Goal: Transaction & Acquisition: Book appointment/travel/reservation

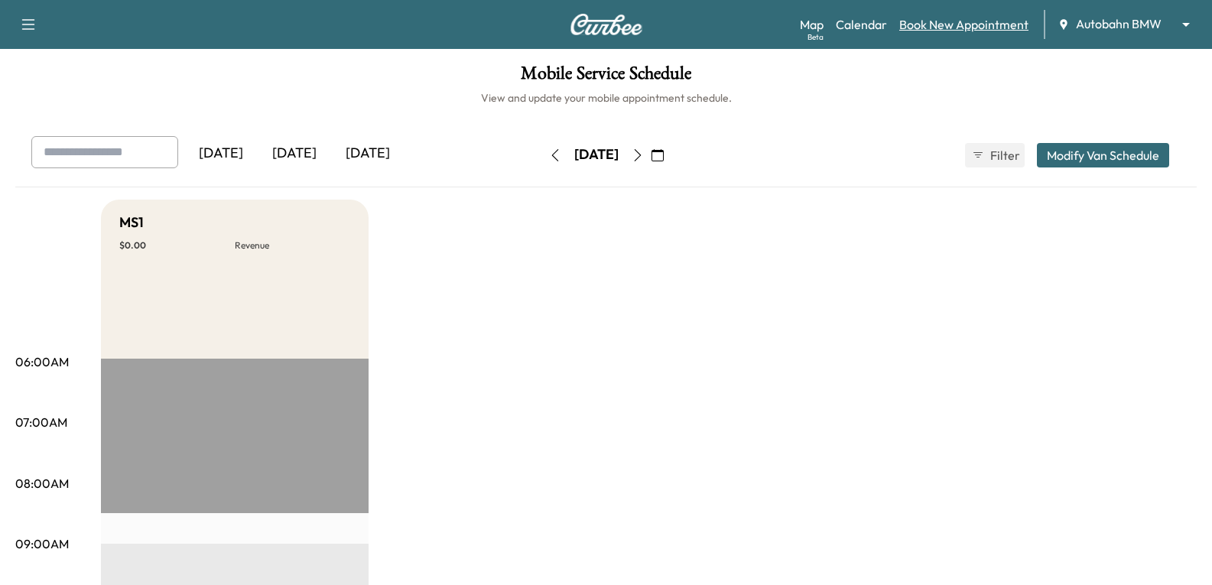
click at [985, 25] on link "Book New Appointment" at bounding box center [963, 24] width 129 height 18
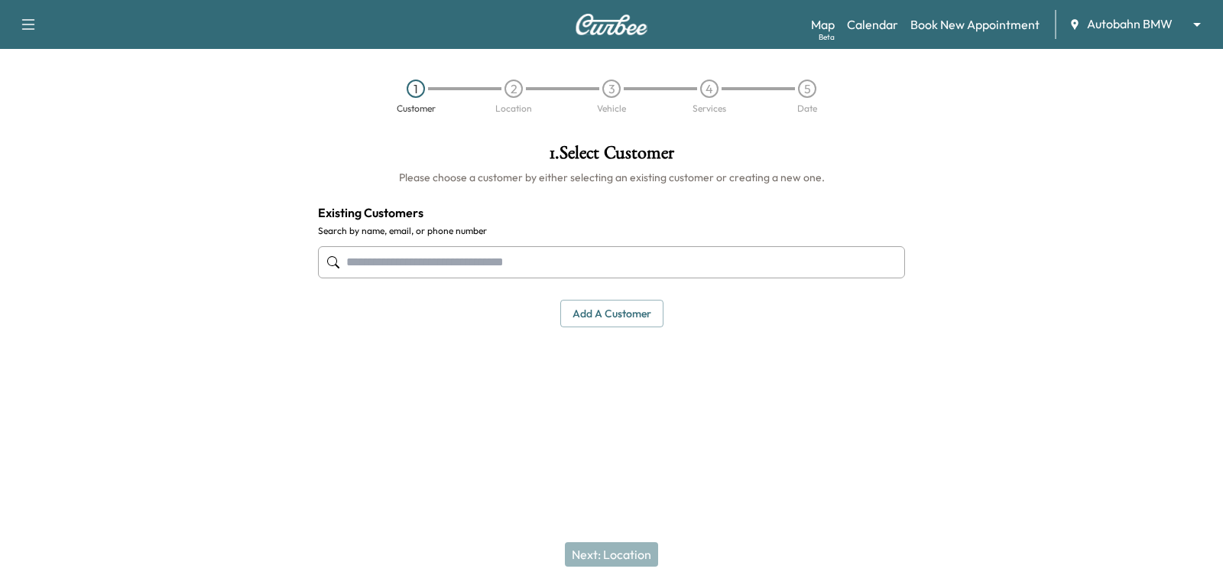
click at [526, 271] on input "text" at bounding box center [611, 262] width 587 height 32
click at [443, 251] on input "text" at bounding box center [611, 262] width 587 height 32
paste input "**********"
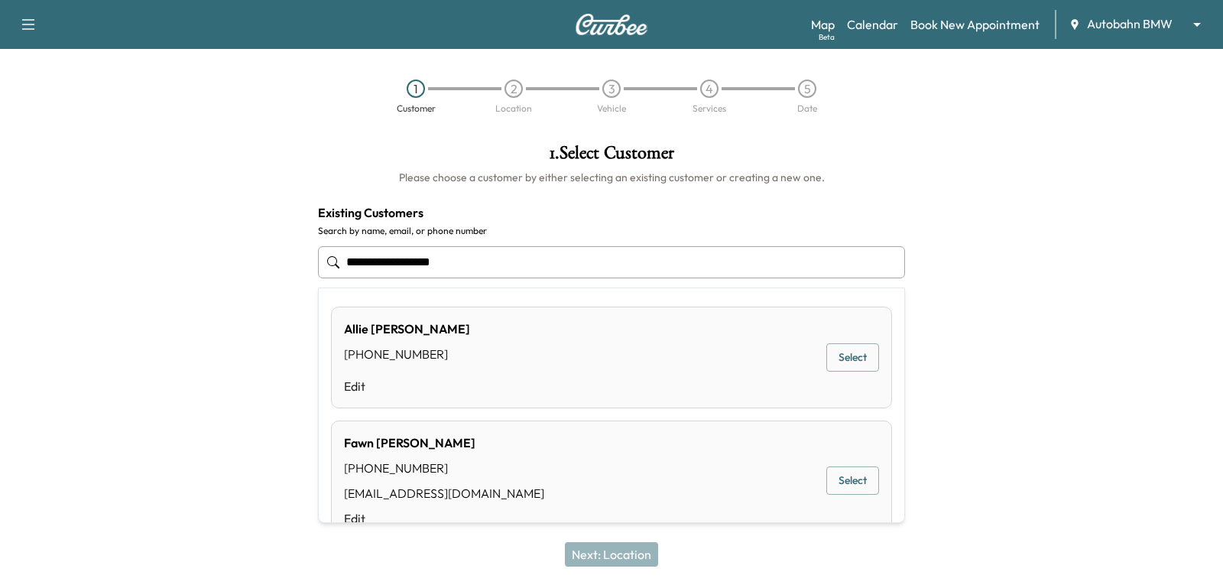
click at [352, 269] on input "**********" at bounding box center [611, 262] width 587 height 32
click at [461, 264] on input "**********" at bounding box center [611, 262] width 587 height 32
click at [373, 265] on input "**********" at bounding box center [611, 262] width 587 height 32
click at [352, 266] on input "**********" at bounding box center [611, 262] width 587 height 32
click at [390, 271] on input "**********" at bounding box center [611, 262] width 587 height 32
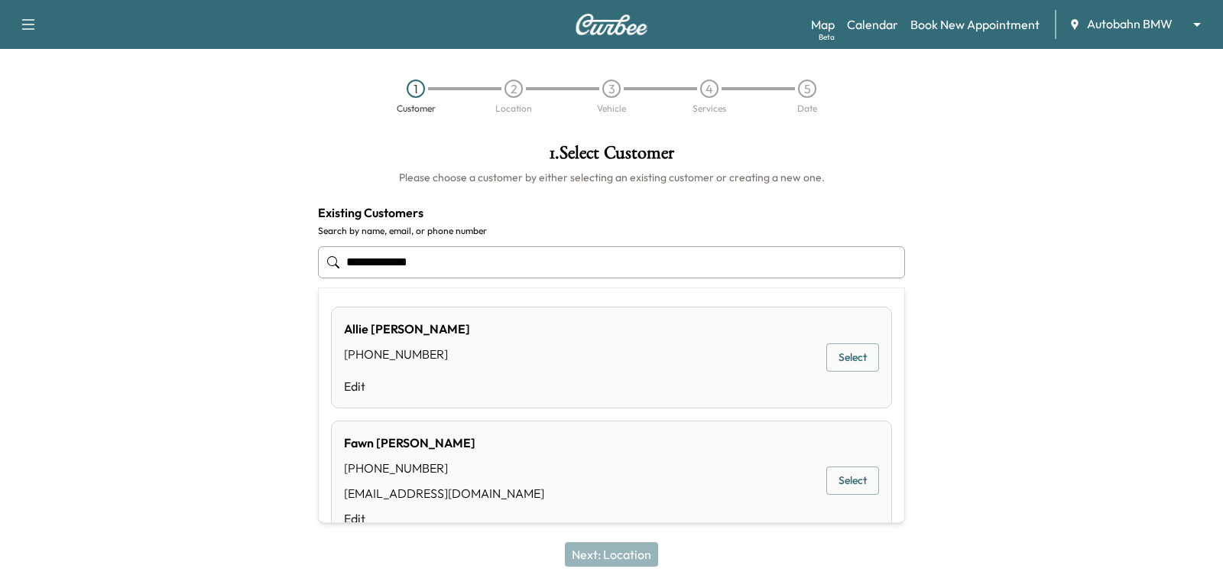
click at [397, 267] on input "**********" at bounding box center [611, 262] width 587 height 32
drag, startPoint x: 393, startPoint y: 267, endPoint x: 443, endPoint y: 267, distance: 50.4
click at [393, 267] on input "**********" at bounding box center [611, 262] width 587 height 32
click at [472, 265] on input "**********" at bounding box center [611, 262] width 587 height 32
type input "**********"
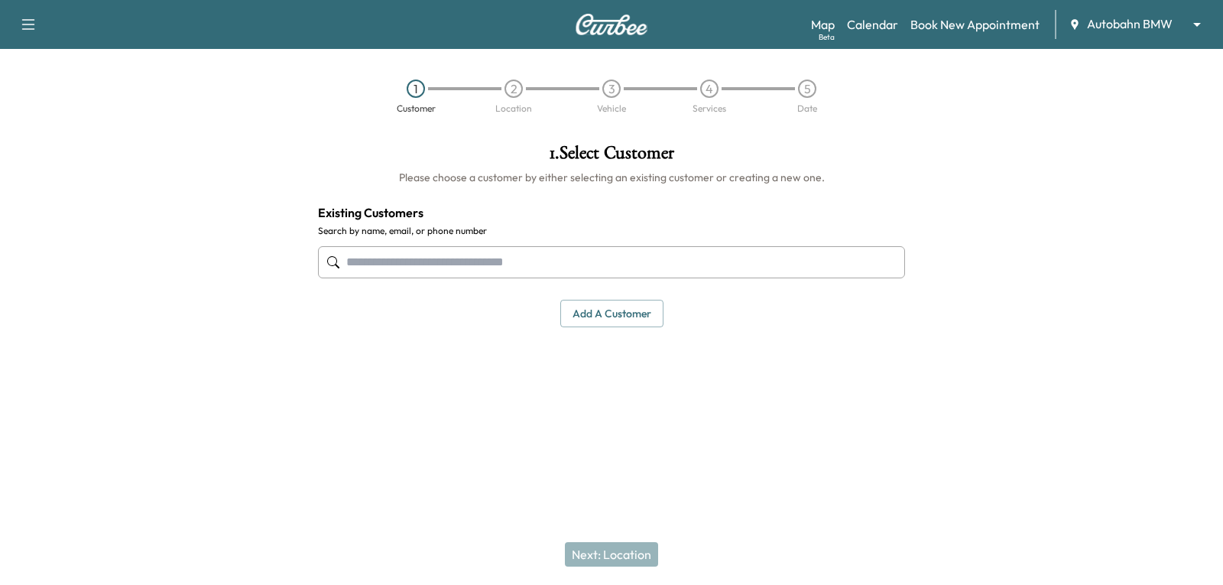
click at [507, 261] on input "text" at bounding box center [611, 262] width 587 height 32
paste input "**********"
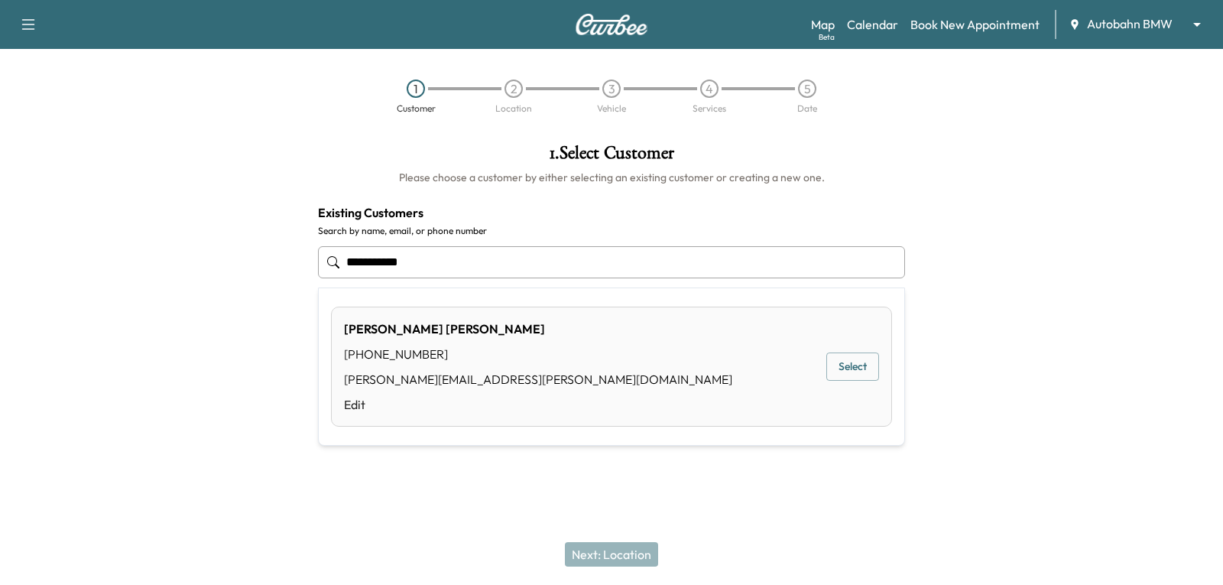
click at [837, 360] on button "Select" at bounding box center [852, 366] width 53 height 28
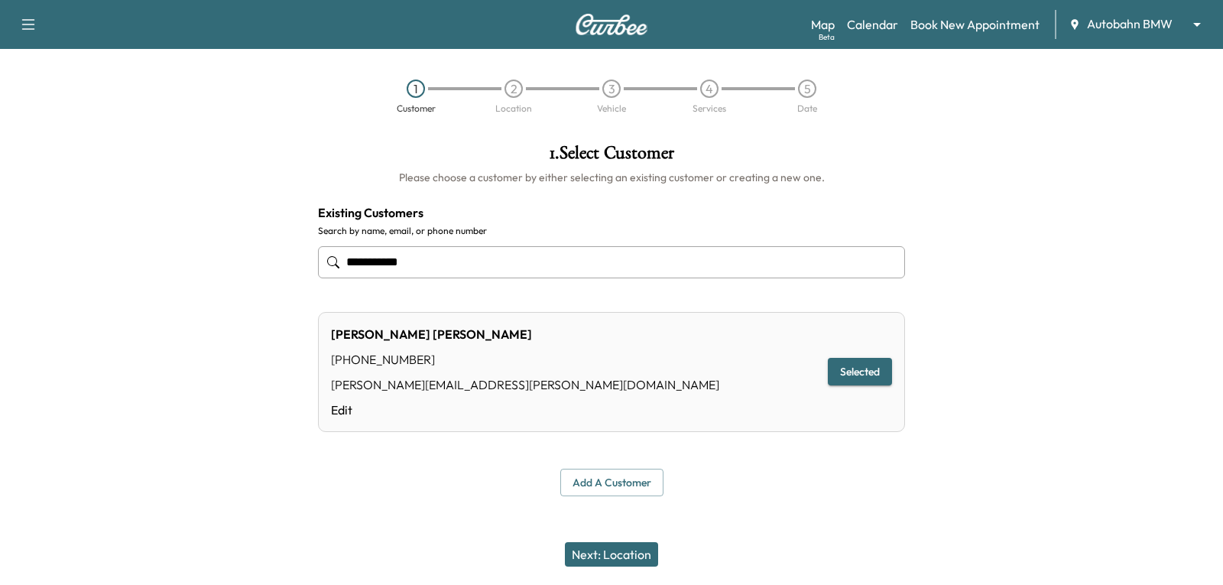
type input "**********"
click at [598, 550] on button "Next: Location" at bounding box center [611, 554] width 93 height 24
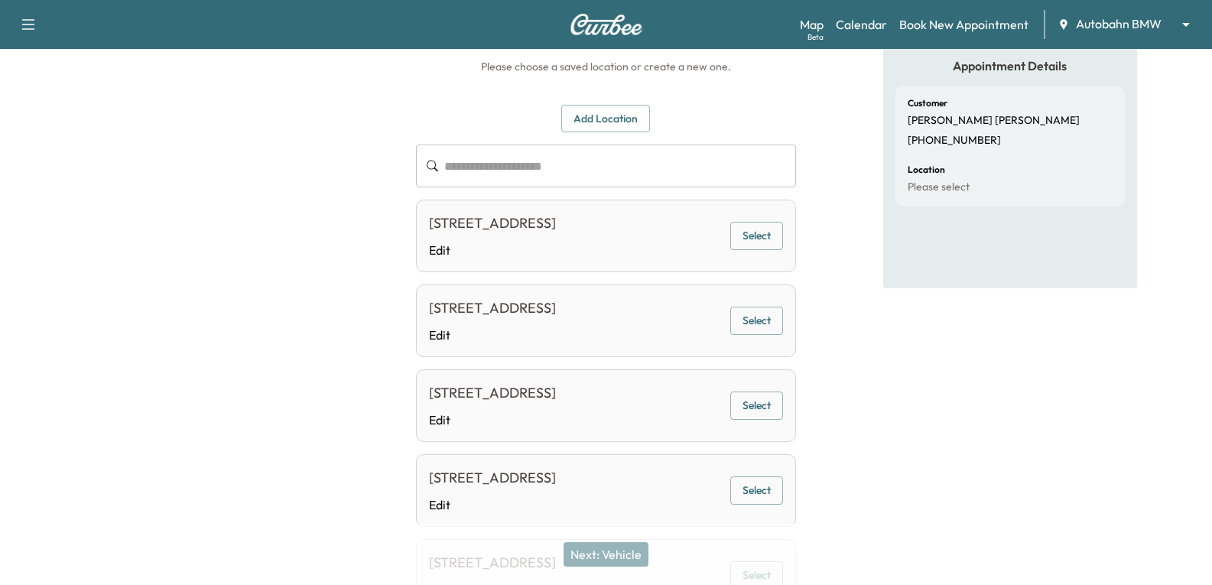
scroll to position [107, 0]
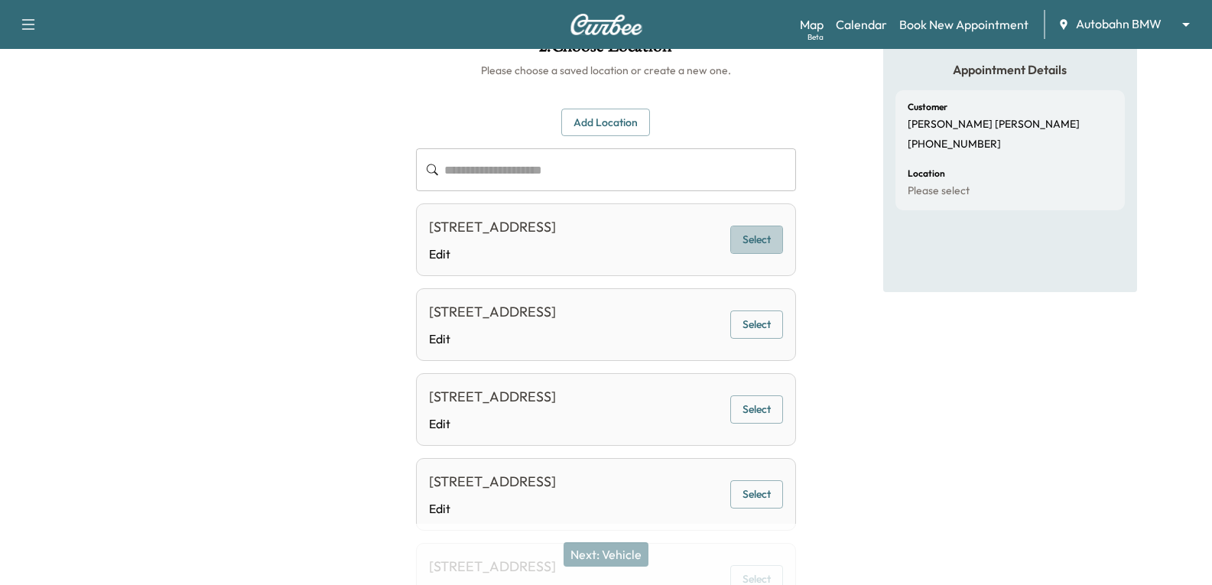
click at [751, 248] on button "Select" at bounding box center [756, 239] width 53 height 28
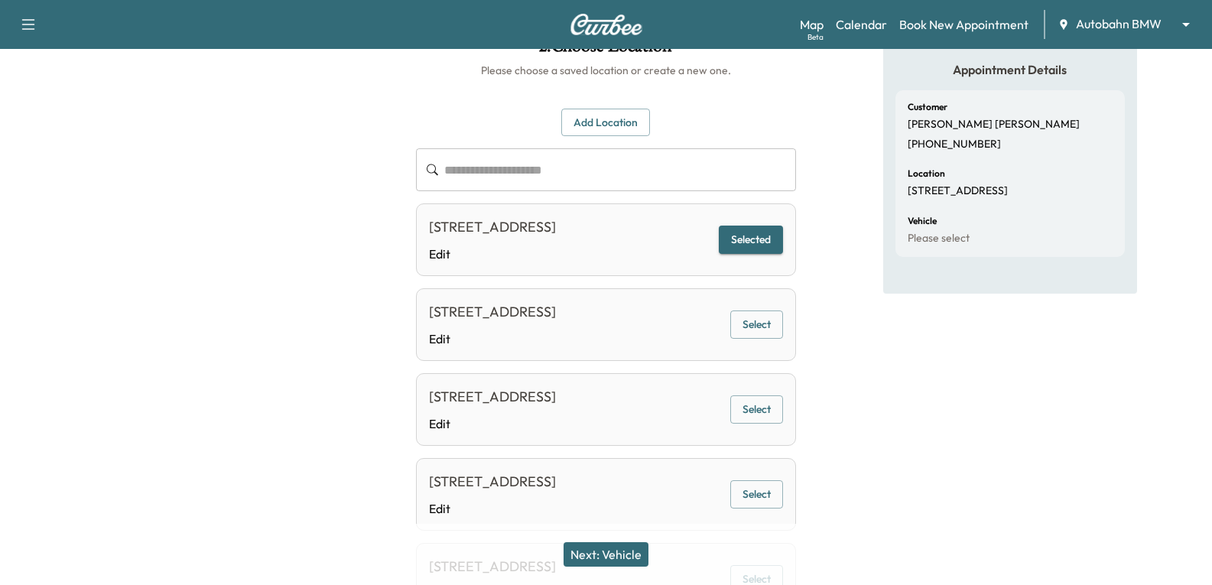
click at [592, 544] on button "Next: Vehicle" at bounding box center [605, 554] width 85 height 24
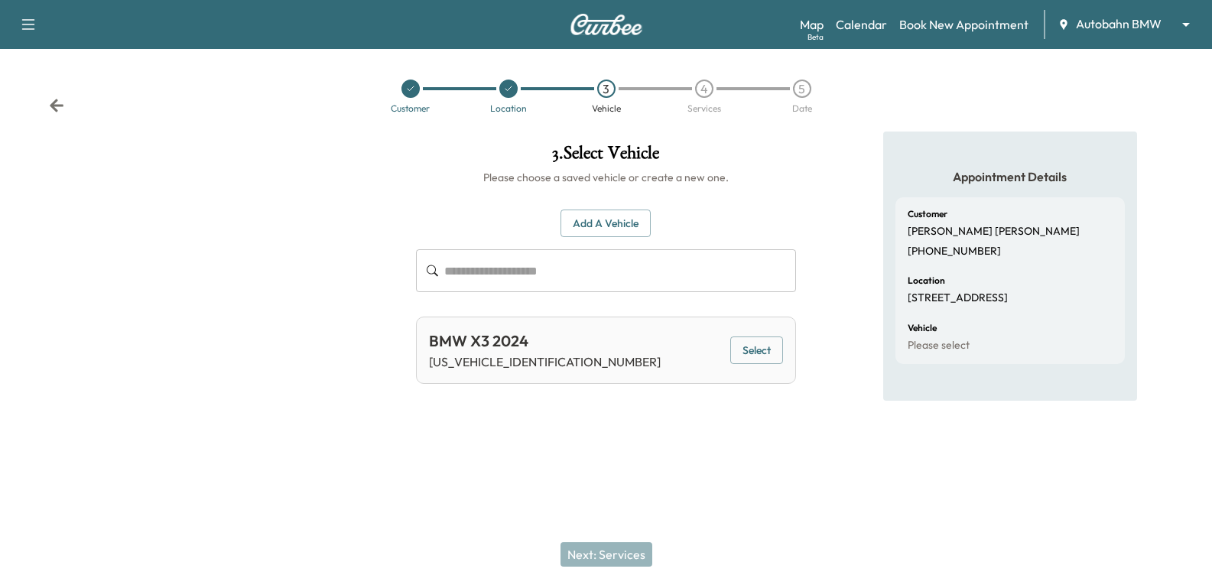
scroll to position [0, 0]
click at [771, 358] on button "Select" at bounding box center [764, 350] width 53 height 28
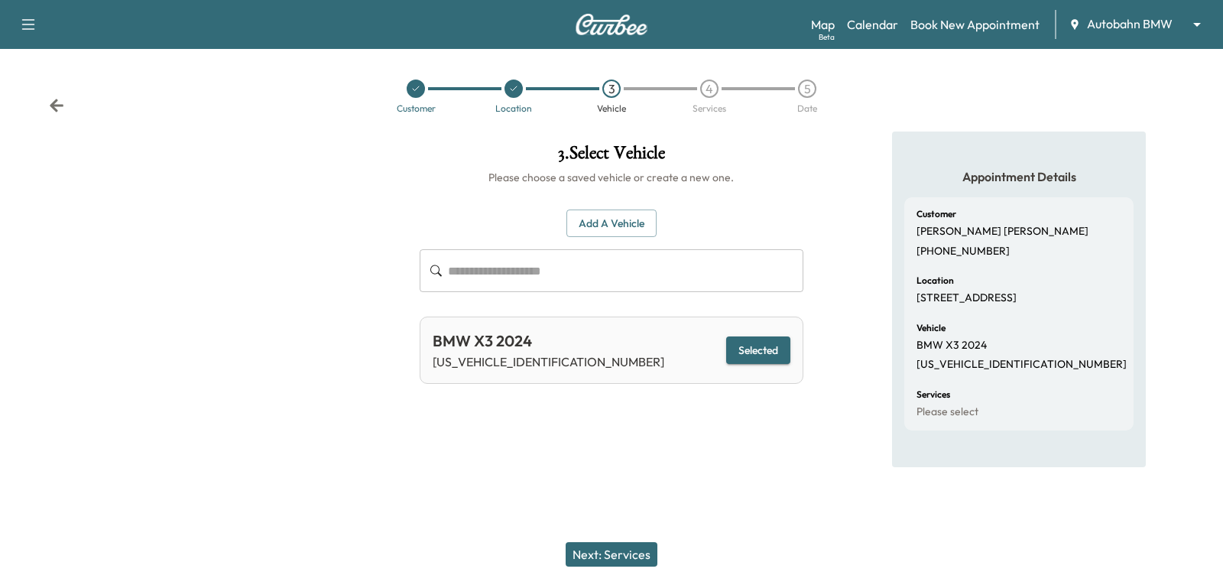
click at [575, 544] on button "Next: Services" at bounding box center [612, 554] width 92 height 24
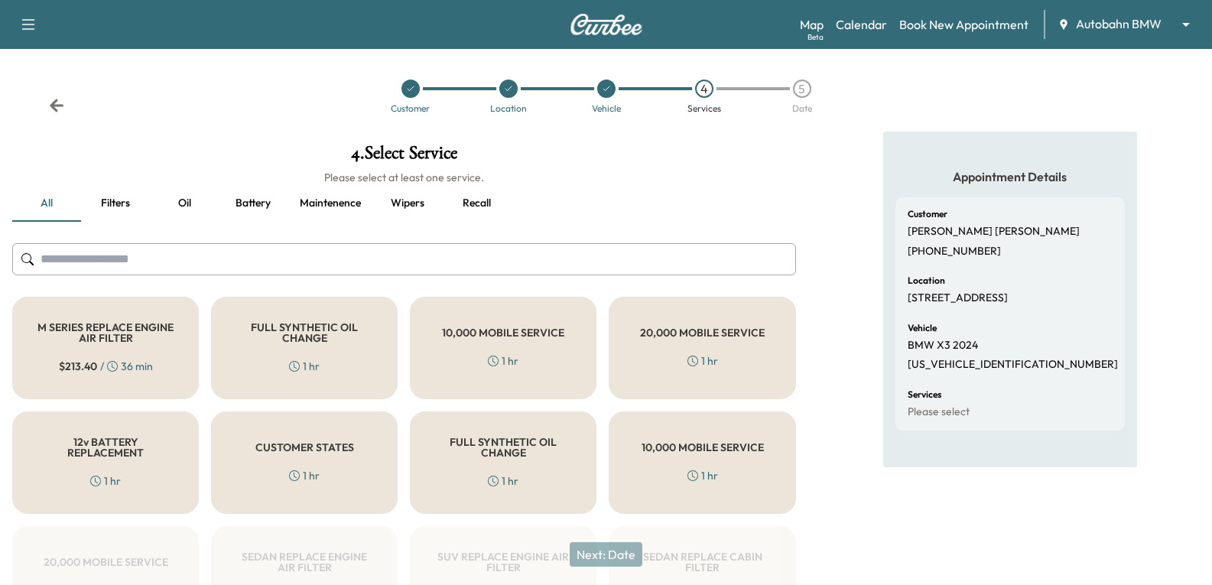
click at [461, 417] on div "FULL SYNTHETIC OIL CHANGE 1 hr" at bounding box center [503, 462] width 187 height 102
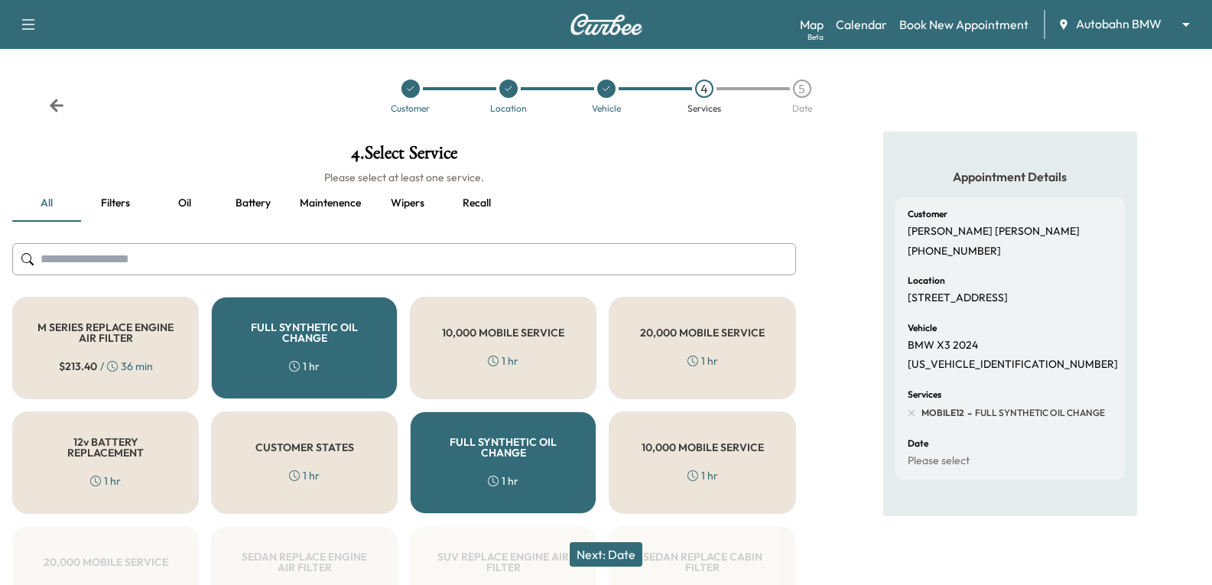
click at [605, 552] on button "Next: Date" at bounding box center [605, 554] width 73 height 24
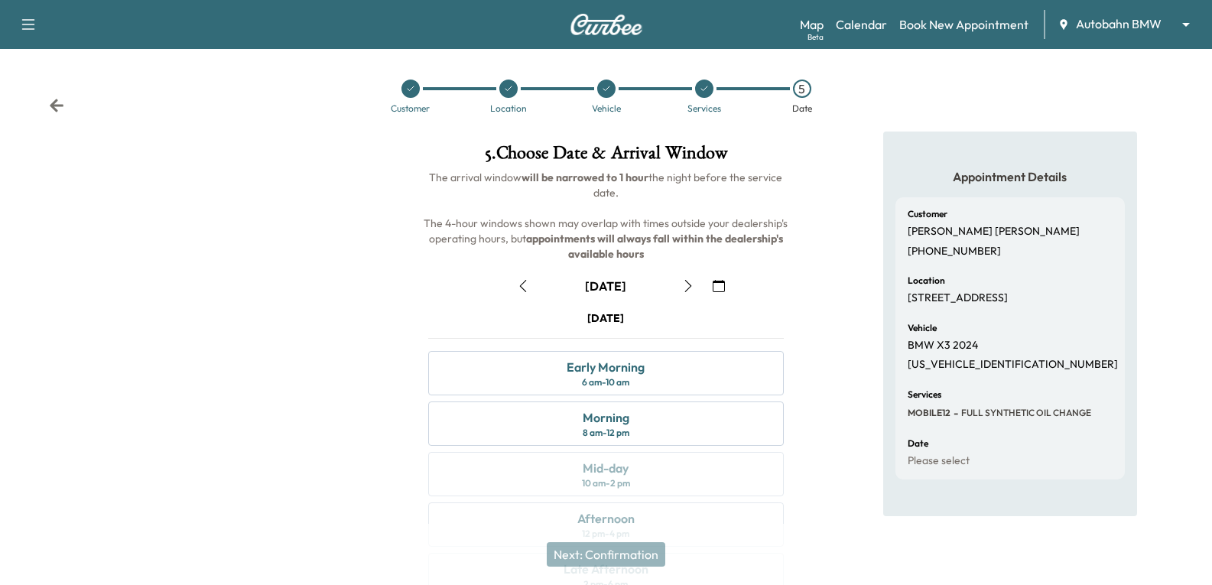
click at [684, 281] on icon "button" at bounding box center [688, 286] width 12 height 12
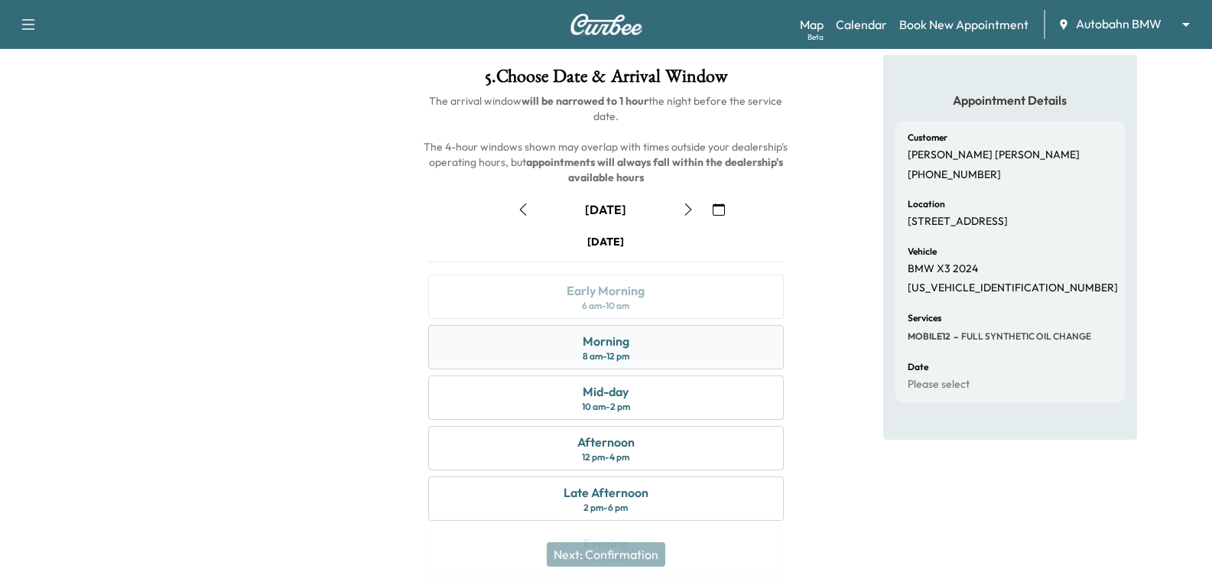
click at [652, 344] on div "Morning 8 am - 12 pm" at bounding box center [605, 347] width 355 height 44
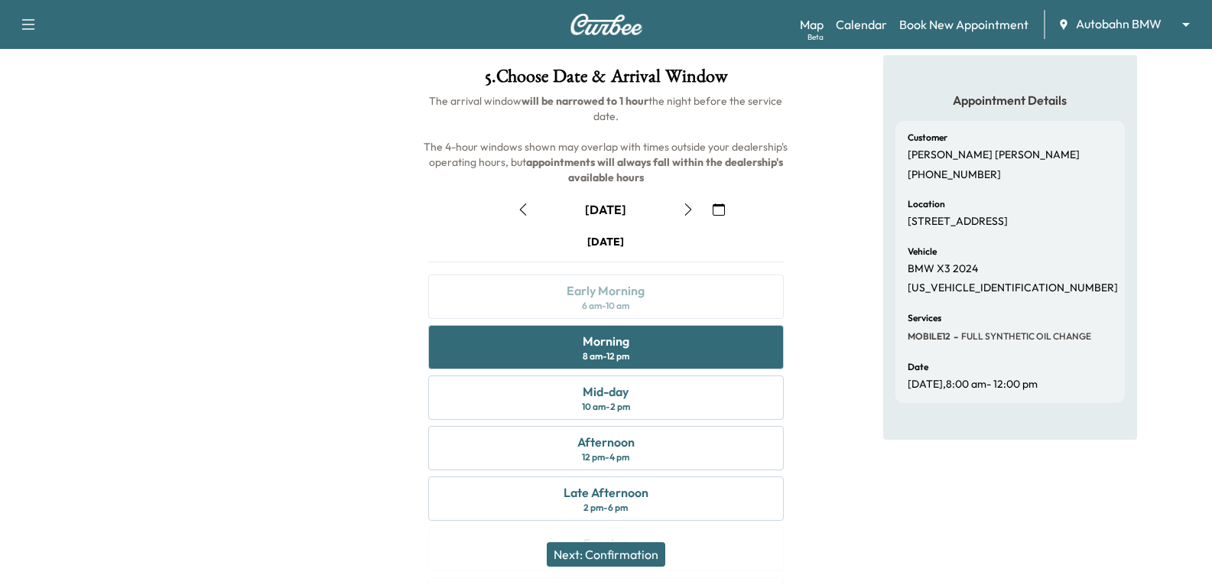
click at [609, 556] on button "Next: Confirmation" at bounding box center [606, 554] width 118 height 24
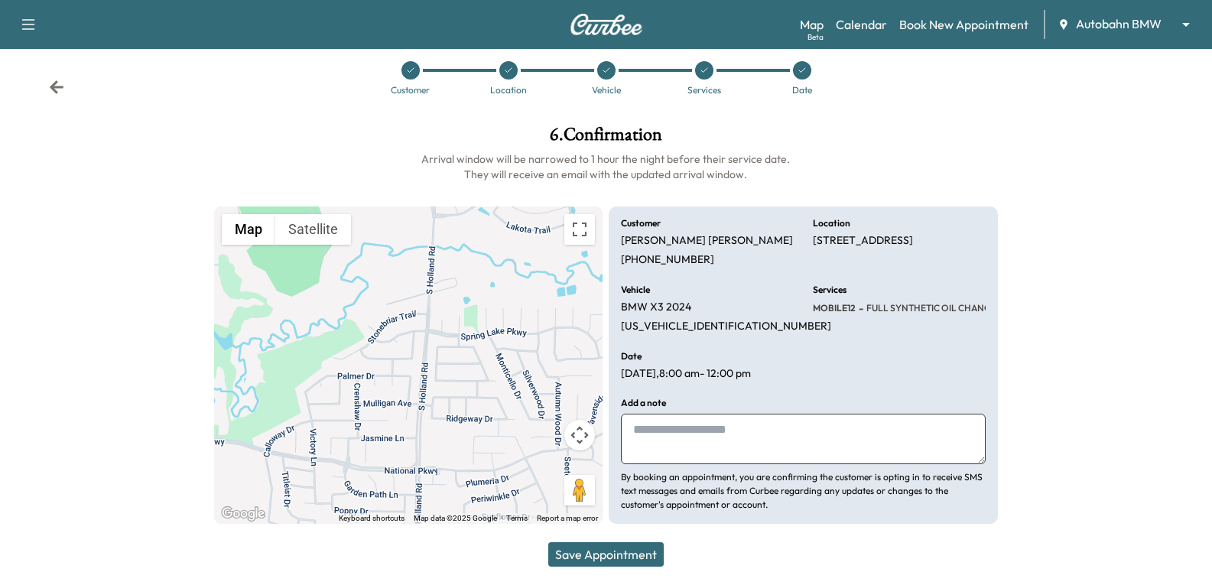
click at [60, 92] on icon at bounding box center [56, 86] width 15 height 15
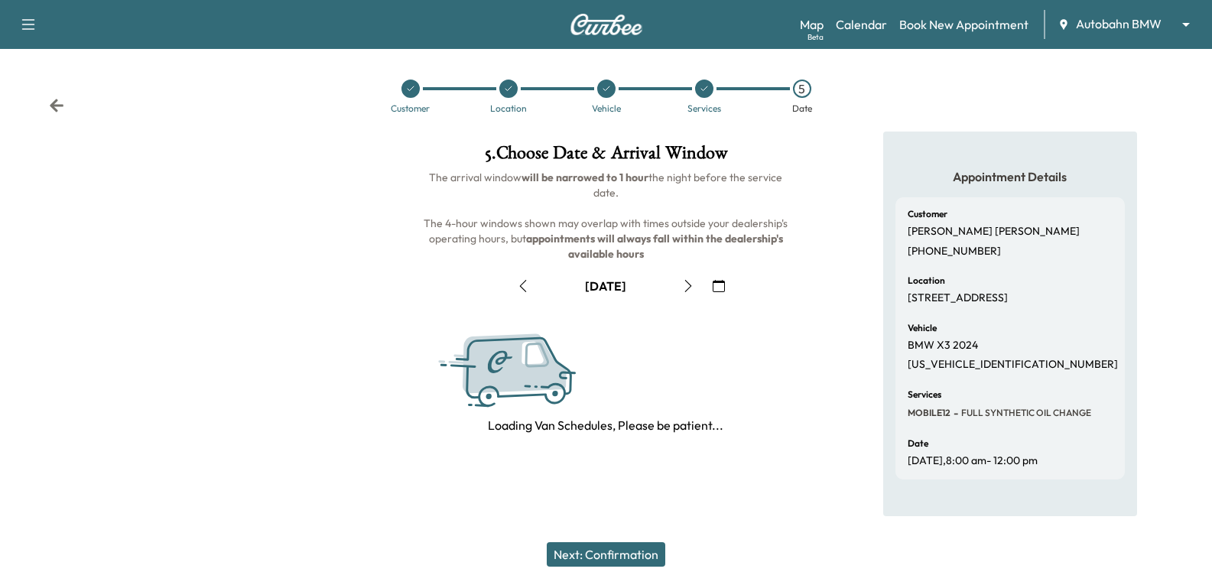
scroll to position [0, 0]
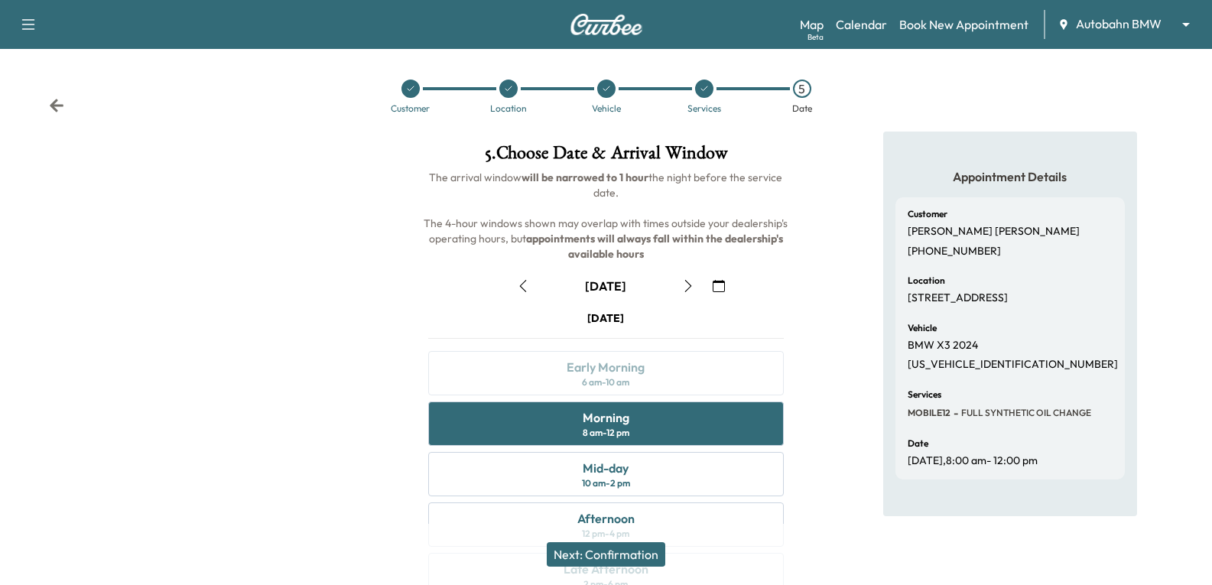
click at [524, 284] on icon "button" at bounding box center [523, 286] width 12 height 12
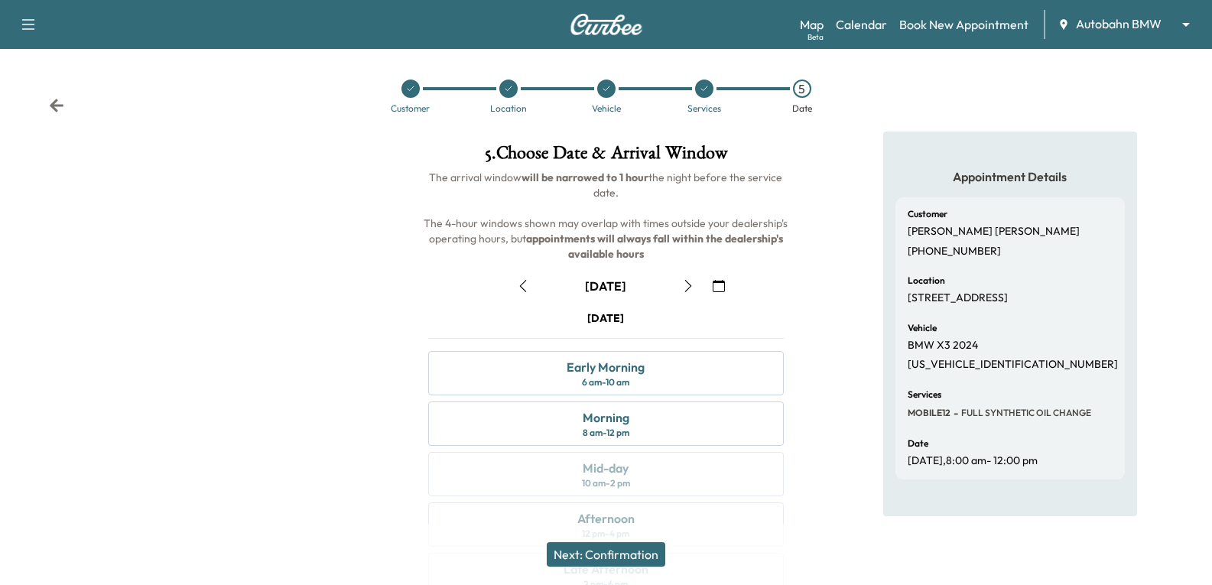
click at [63, 101] on icon at bounding box center [56, 105] width 15 height 15
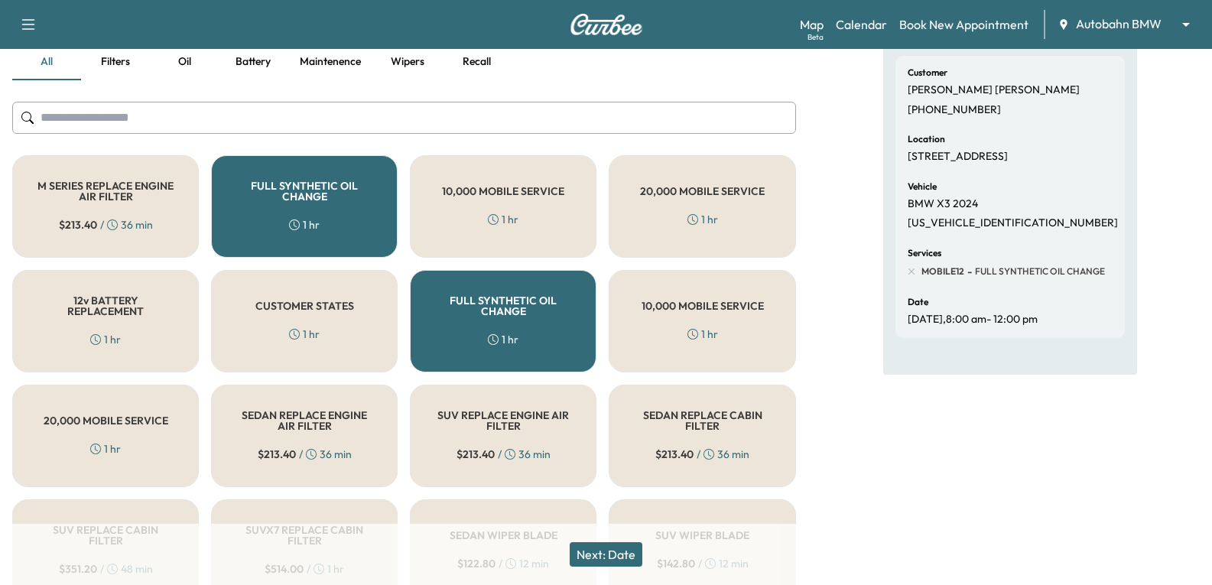
scroll to position [229, 0]
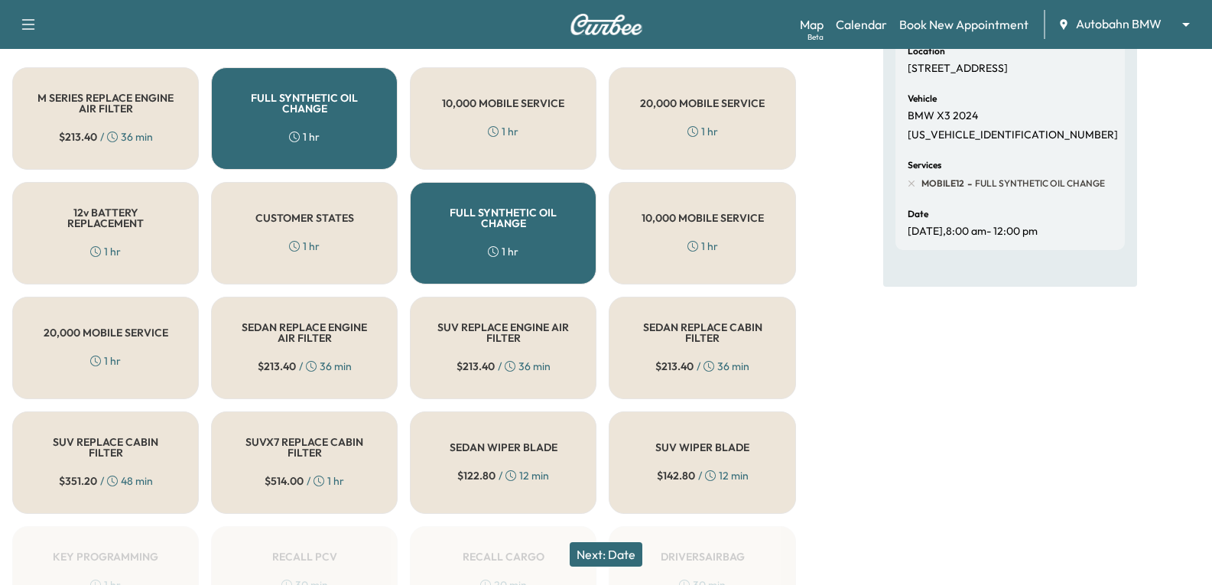
click at [636, 555] on button "Next: Date" at bounding box center [605, 554] width 73 height 24
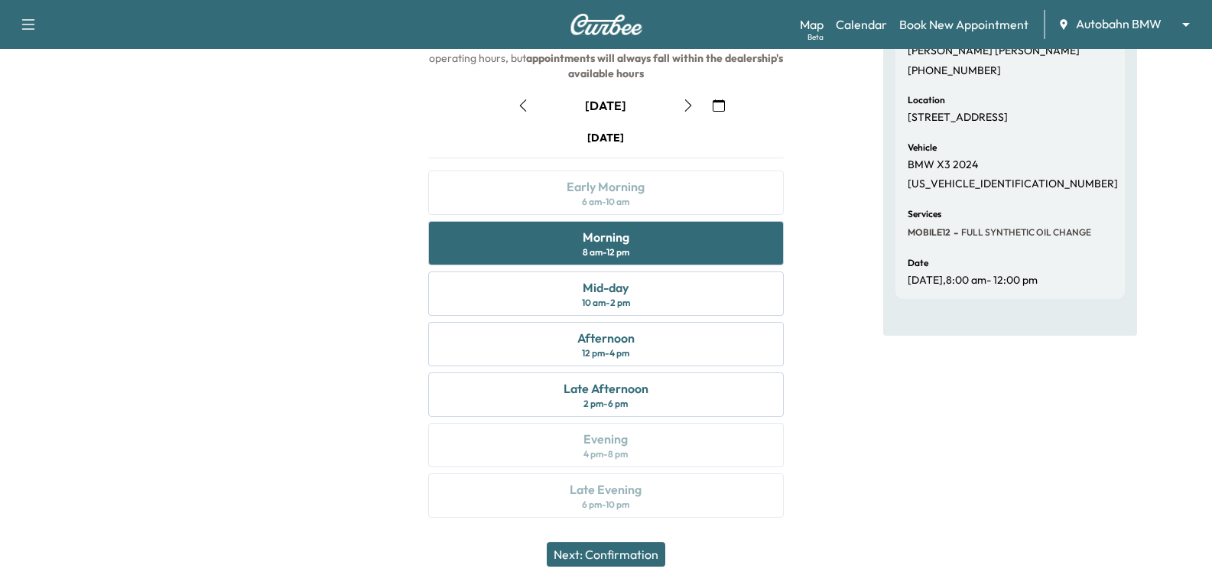
click at [606, 551] on button "Next: Confirmation" at bounding box center [606, 554] width 118 height 24
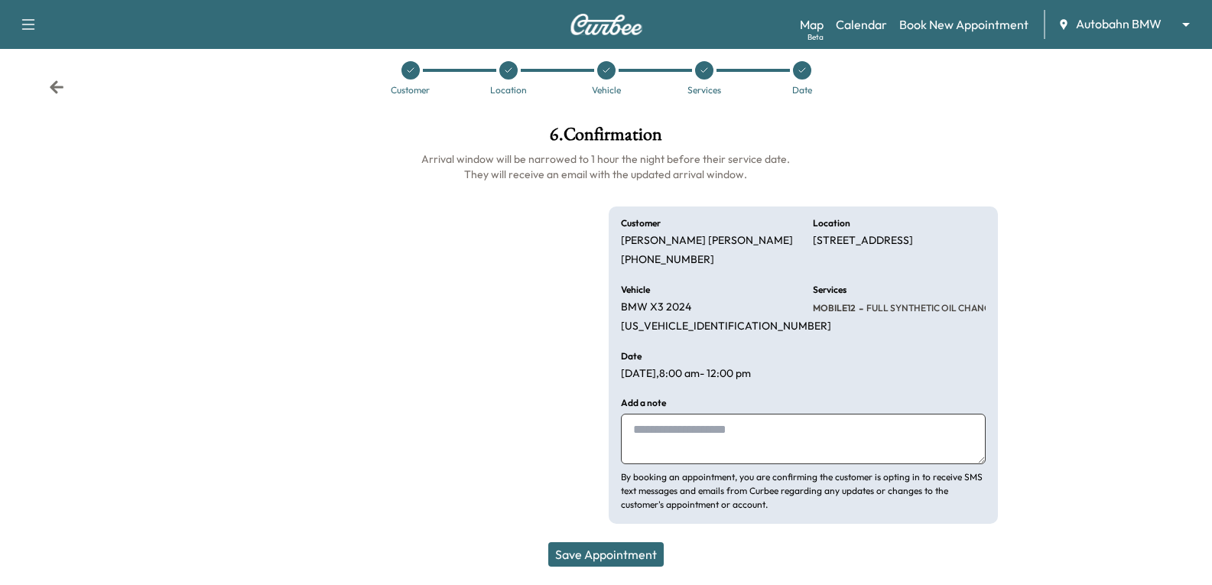
scroll to position [18, 0]
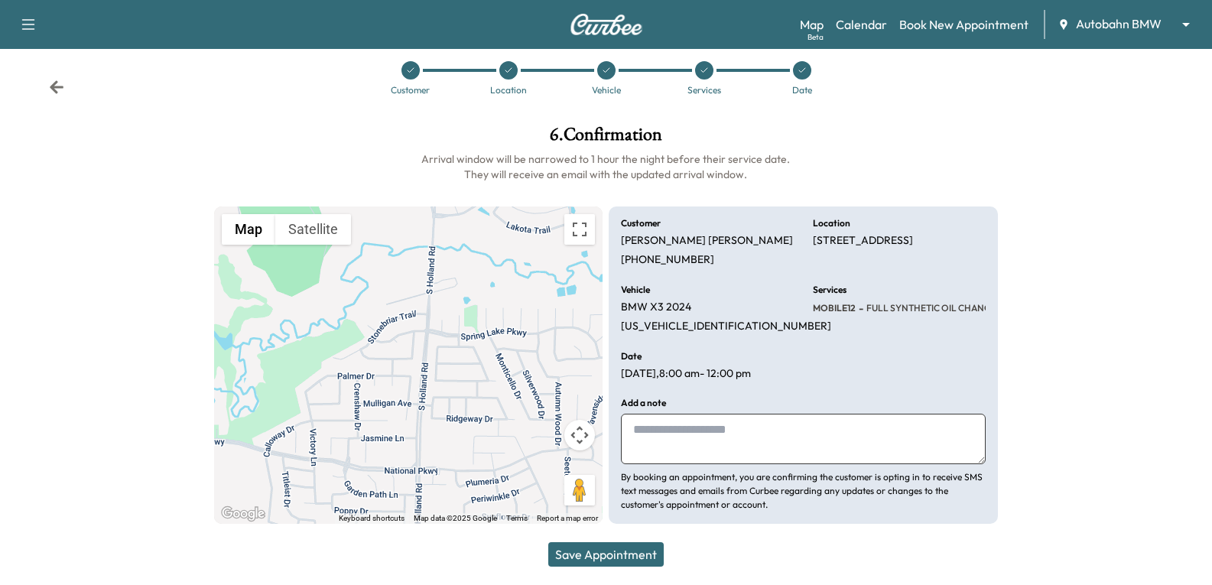
click at [615, 557] on button "Save Appointment" at bounding box center [605, 554] width 115 height 24
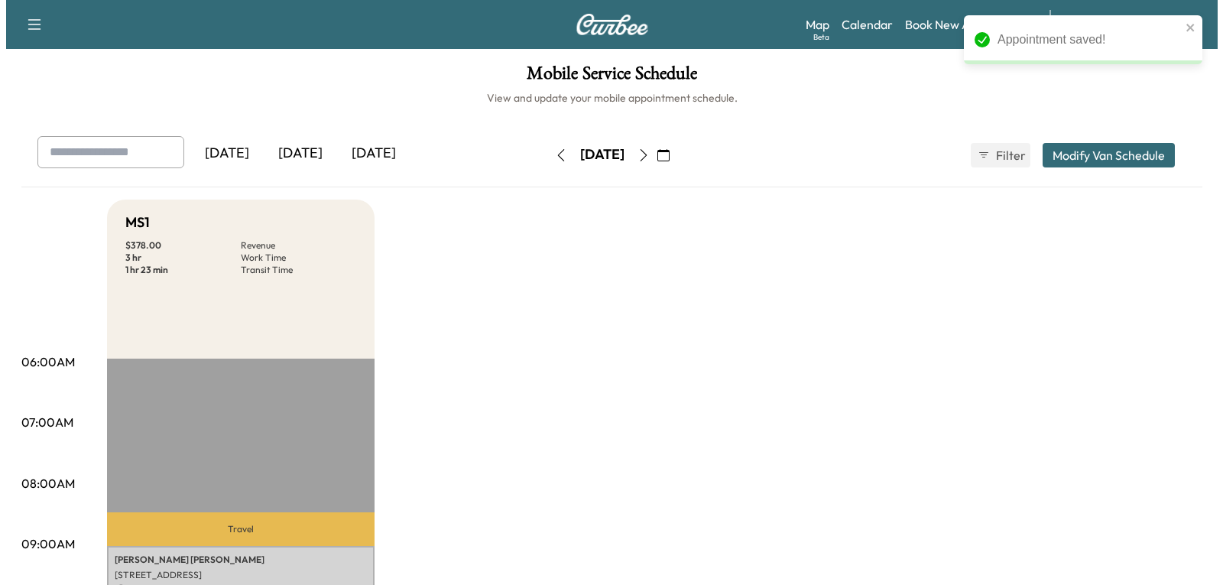
scroll to position [306, 0]
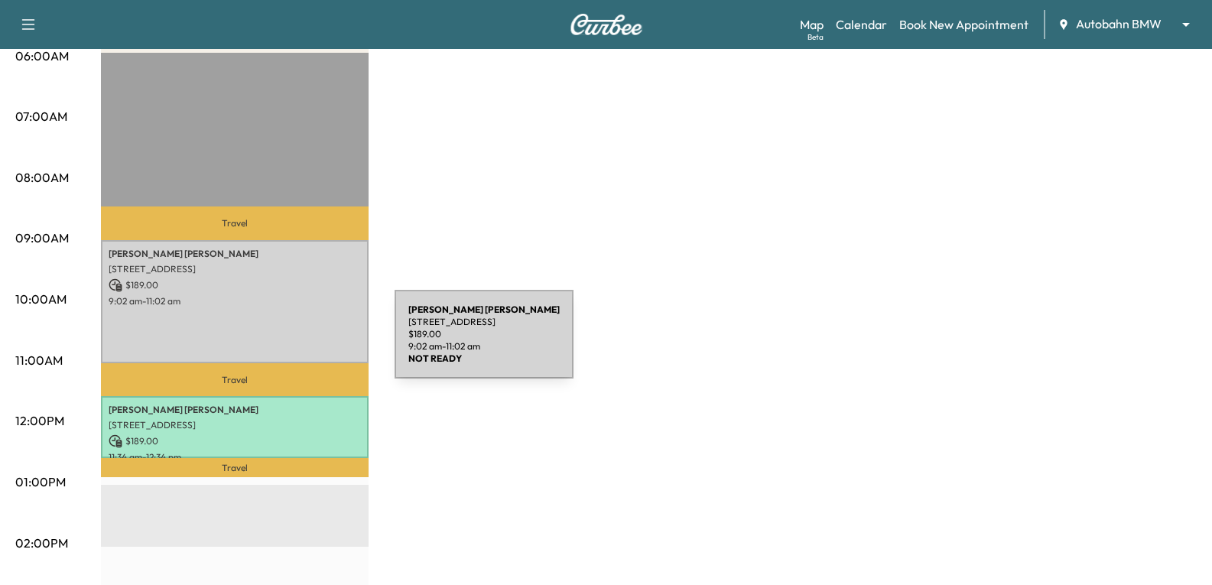
click at [280, 343] on div "[PERSON_NAME] [STREET_ADDRESS] $ 189.00 9:02 am - 11:02 am" at bounding box center [235, 302] width 268 height 124
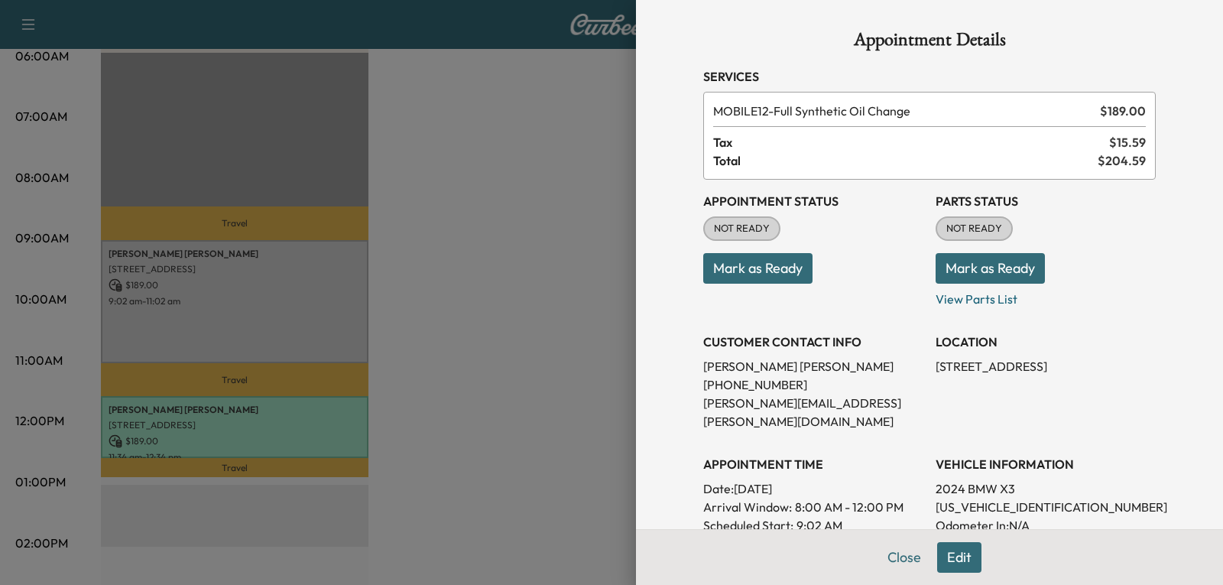
click at [723, 271] on button "Mark as Ready" at bounding box center [757, 268] width 109 height 31
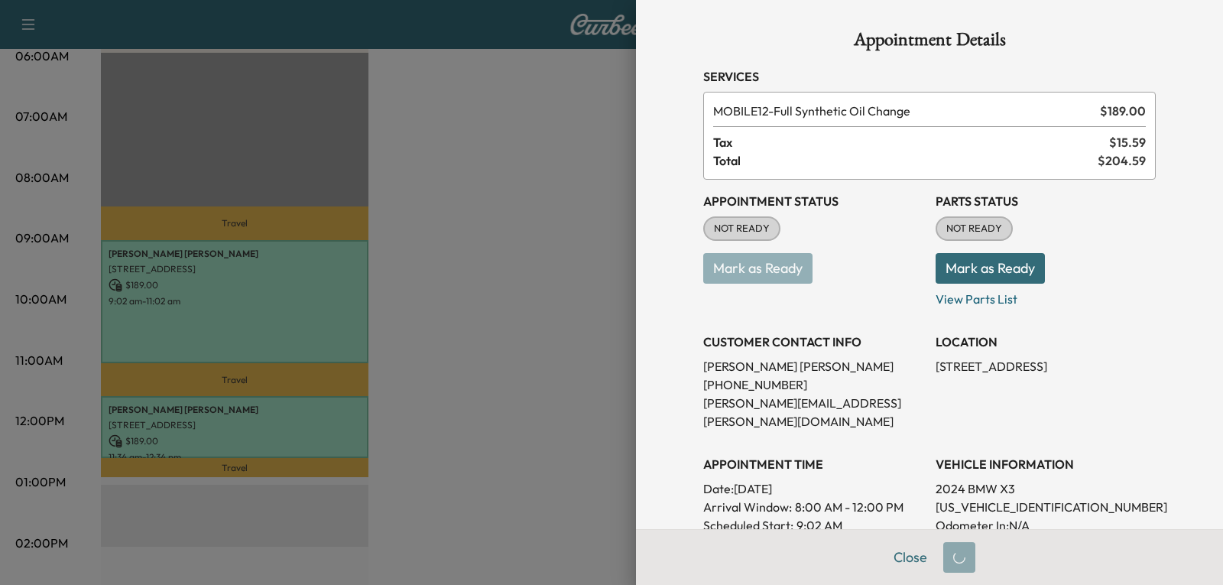
click at [954, 267] on button "Mark as Ready" at bounding box center [990, 268] width 109 height 31
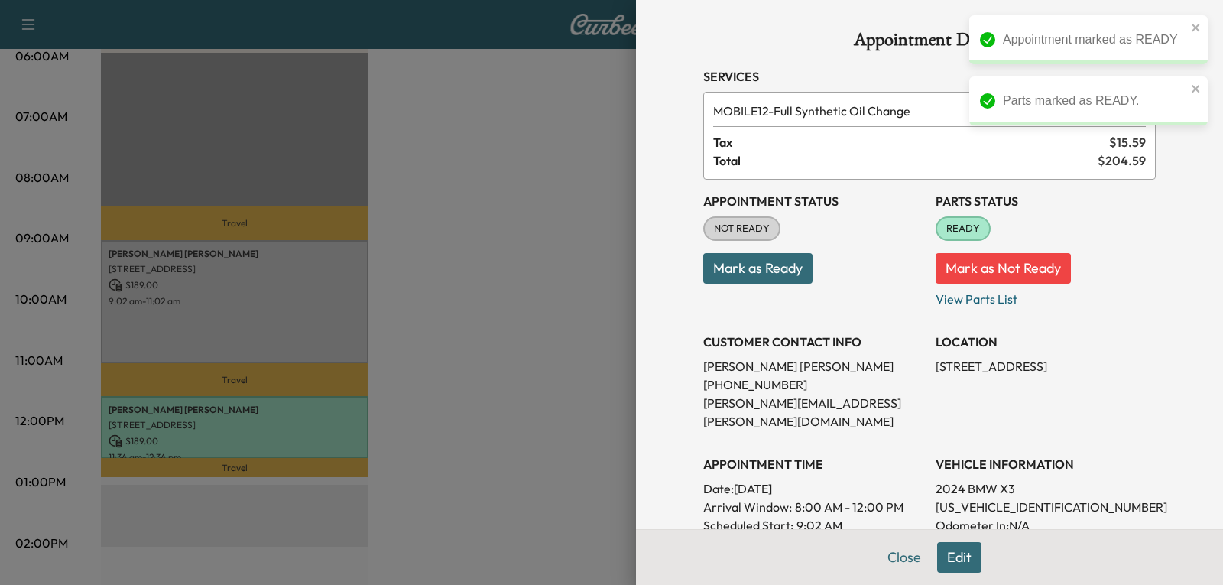
click at [746, 277] on button "Mark as Ready" at bounding box center [757, 268] width 109 height 31
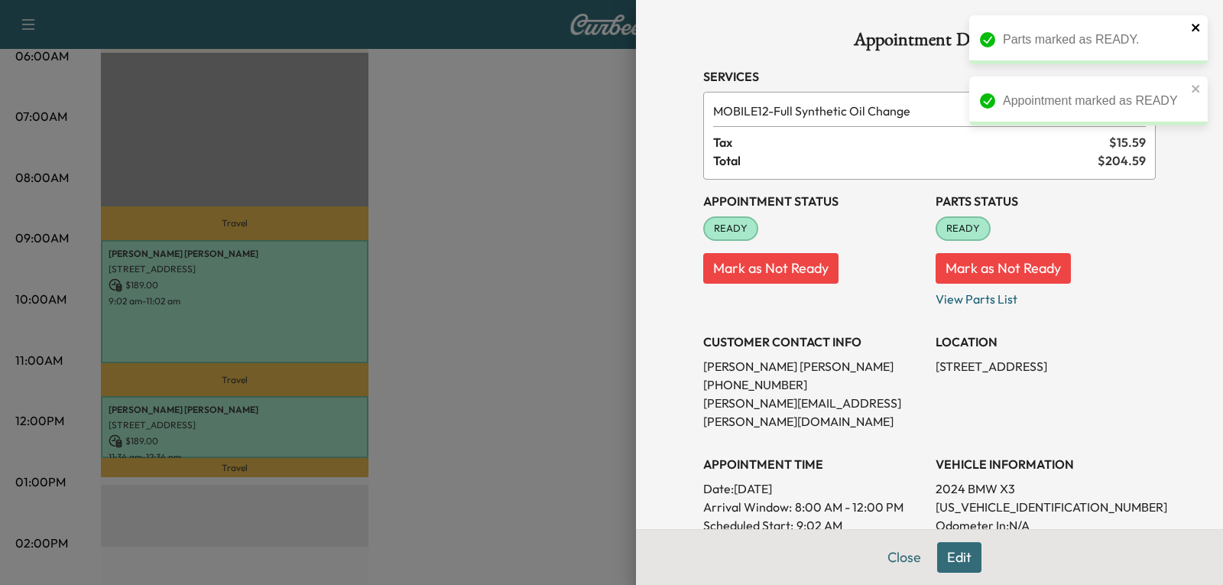
click at [1193, 29] on icon "close" at bounding box center [1196, 28] width 8 height 8
click at [1199, 28] on icon "close" at bounding box center [1196, 27] width 11 height 12
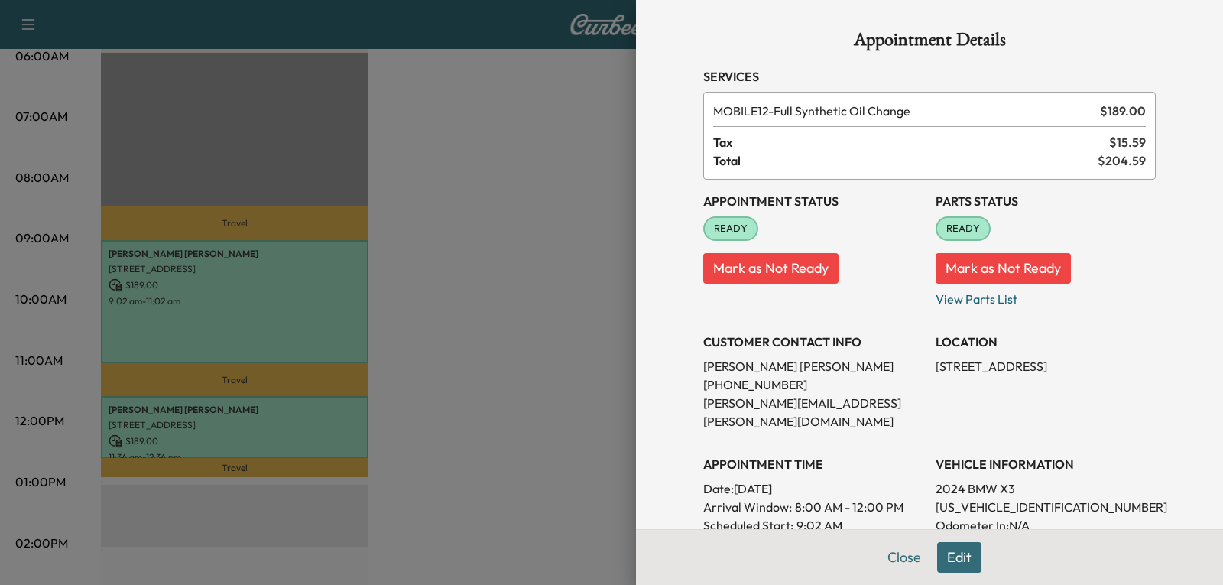
click at [482, 253] on div at bounding box center [611, 292] width 1223 height 585
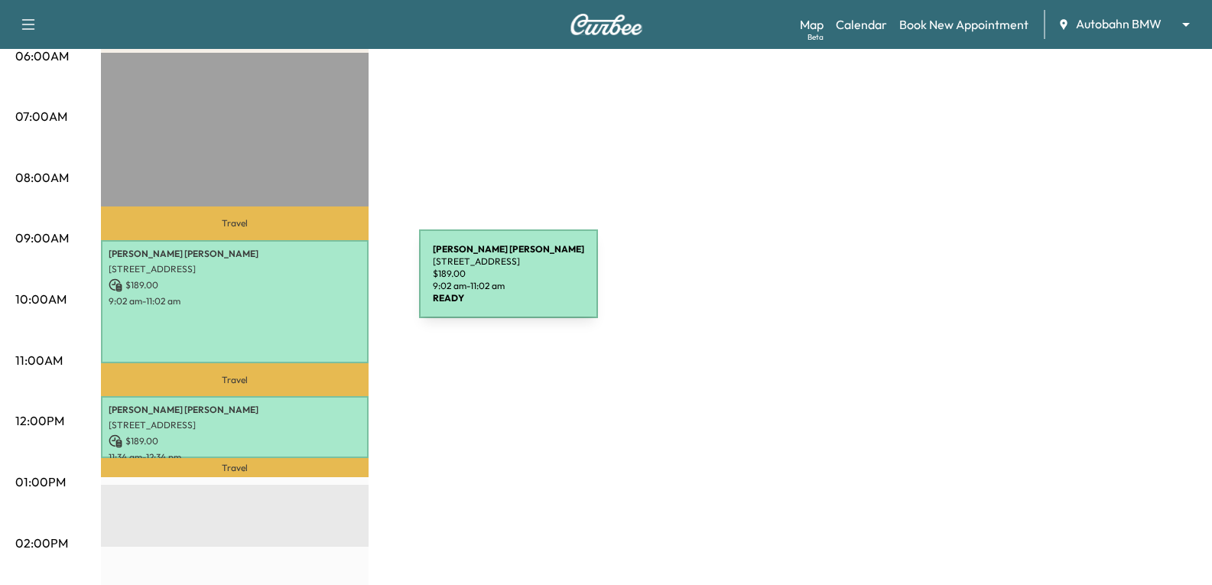
click at [304, 283] on p "$ 189.00" at bounding box center [235, 285] width 252 height 14
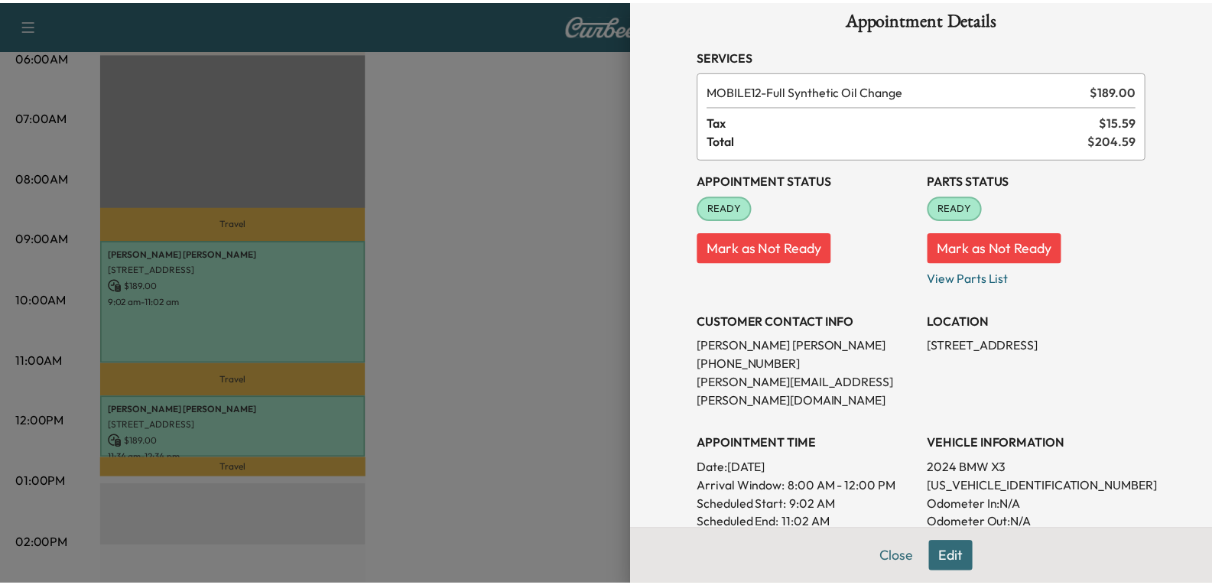
scroll to position [25, 0]
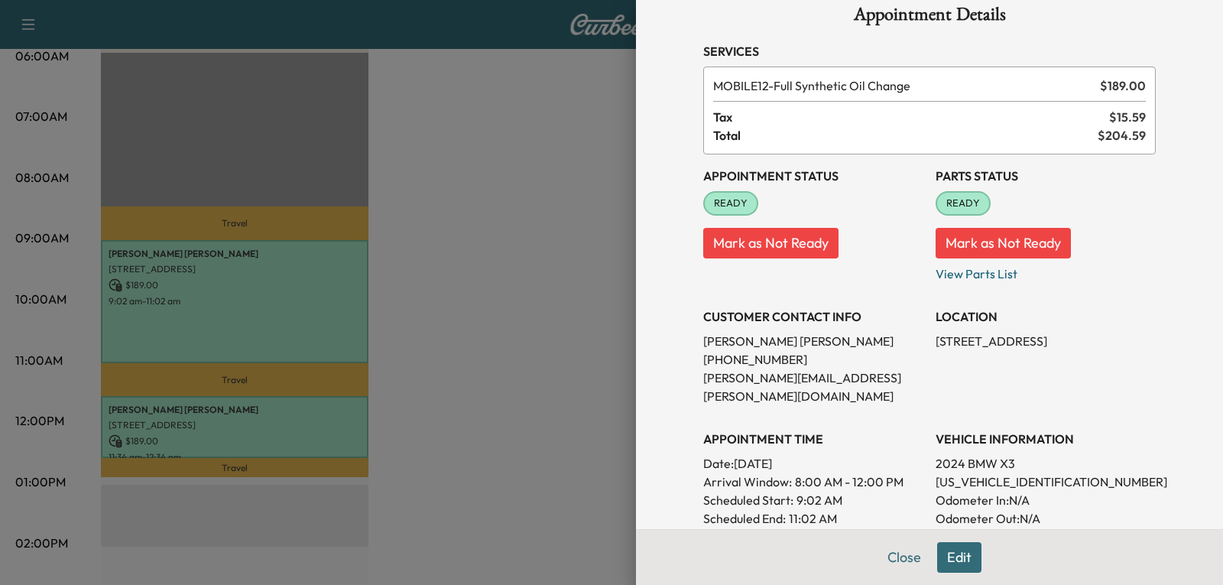
drag, startPoint x: 832, startPoint y: 442, endPoint x: 726, endPoint y: 446, distance: 106.3
click at [726, 454] on p "Date: [DATE]" at bounding box center [813, 463] width 220 height 18
copy p "[DATE]"
click at [498, 320] on div at bounding box center [611, 292] width 1223 height 585
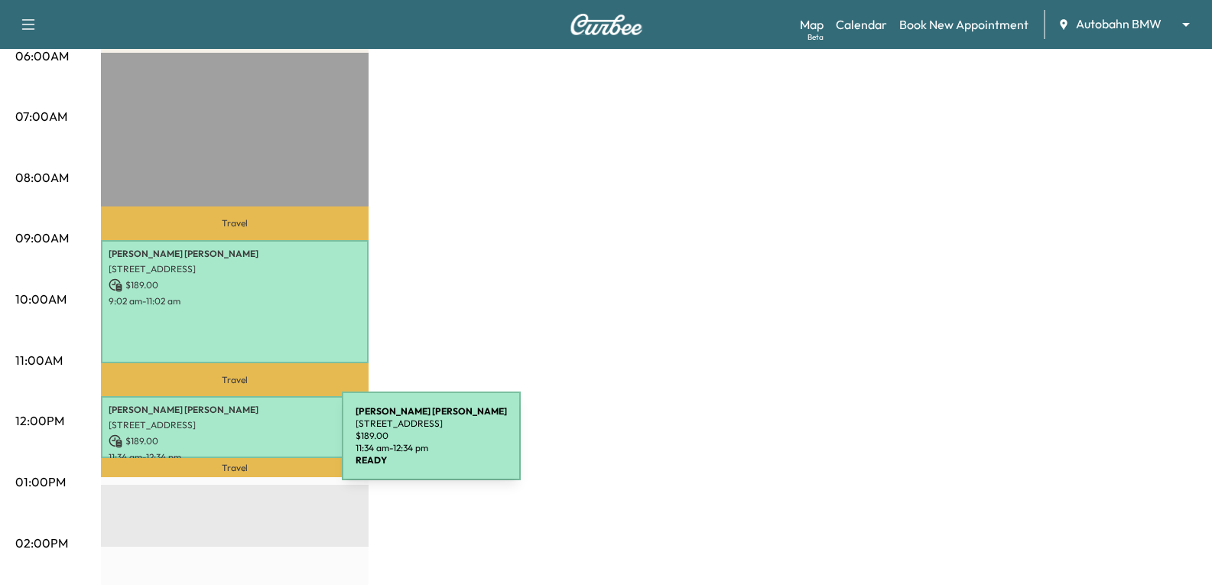
click at [227, 444] on div "[PERSON_NAME] [STREET_ADDRESS] $ 189.00 11:34 am - 12:34 pm" at bounding box center [235, 427] width 268 height 62
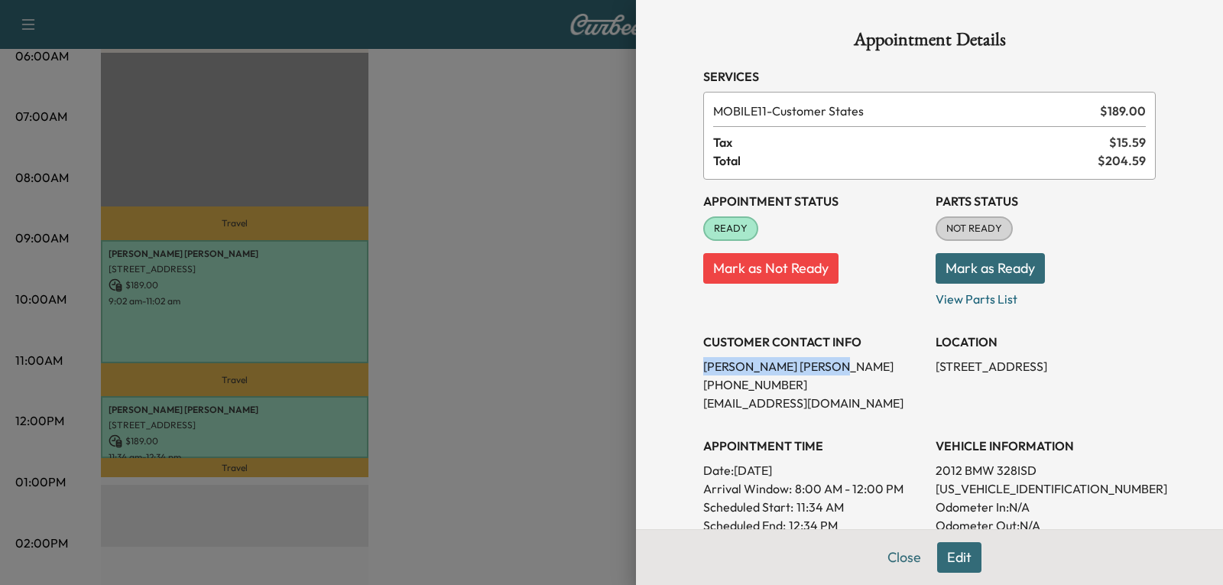
drag, startPoint x: 793, startPoint y: 366, endPoint x: 690, endPoint y: 363, distance: 103.2
click at [690, 363] on div "Appointment Details Services MOBILE11 - Customer States $ 189.00 Tax $ 15.59 To…" at bounding box center [929, 478] width 489 height 956
copy p "[PERSON_NAME]"
drag, startPoint x: 770, startPoint y: 383, endPoint x: 687, endPoint y: 385, distance: 83.3
click at [687, 385] on div "Appointment Details Services MOBILE11 - Customer States $ 189.00 Tax $ 15.59 To…" at bounding box center [929, 478] width 489 height 956
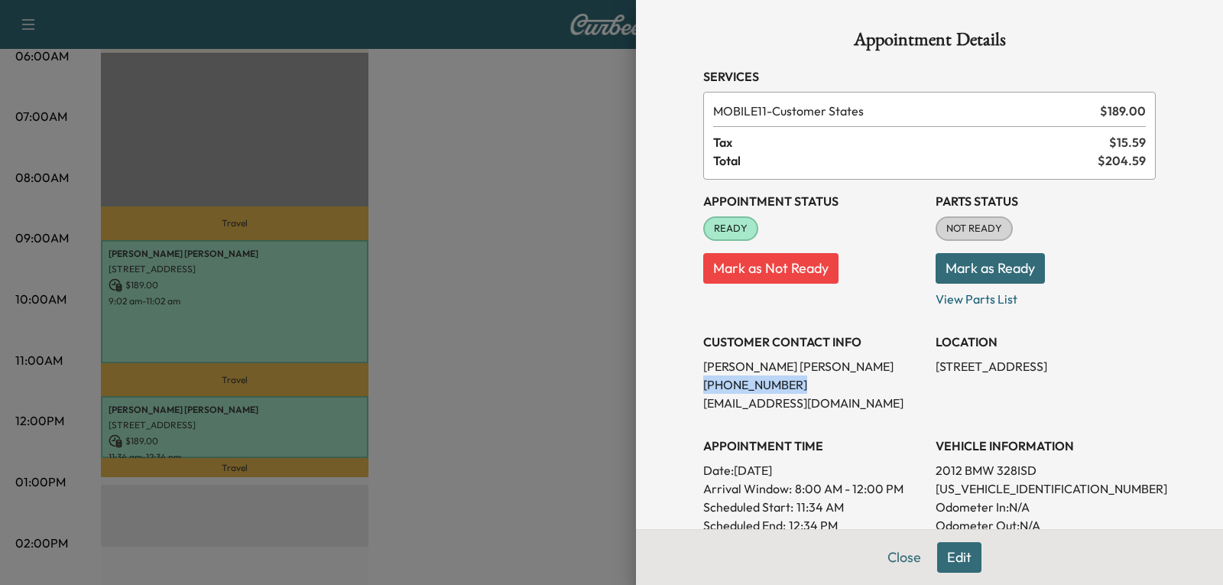
copy p "[PHONE_NUMBER]"
click at [182, 309] on div at bounding box center [611, 292] width 1223 height 585
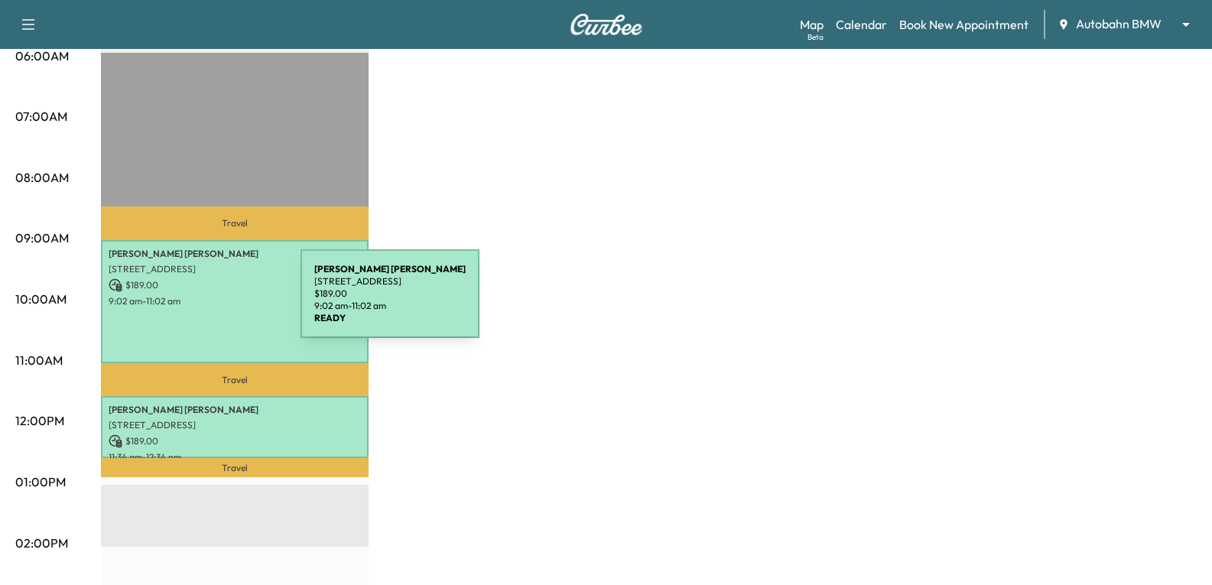
click at [186, 303] on p "9:02 am - 11:02 am" at bounding box center [235, 301] width 252 height 12
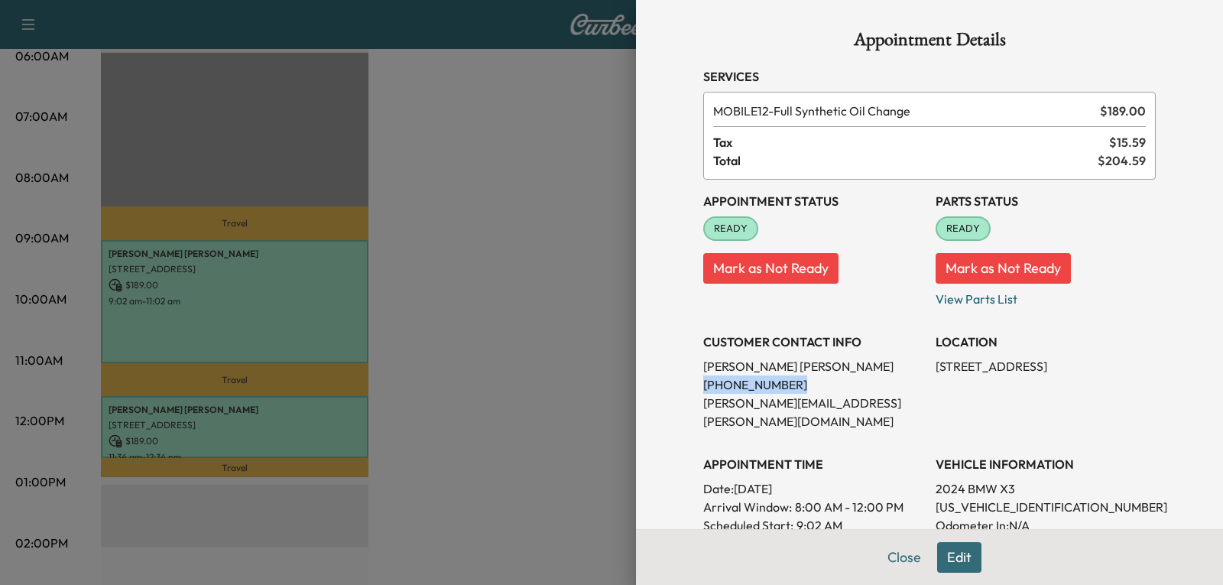
drag, startPoint x: 783, startPoint y: 376, endPoint x: 686, endPoint y: 377, distance: 97.1
click at [686, 377] on div "Appointment Details Services MOBILE12 - Full Synthetic Oil Change $ 189.00 Tax …" at bounding box center [929, 458] width 489 height 916
copy p "[PHONE_NUMBER]"
click at [542, 229] on div at bounding box center [611, 292] width 1223 height 585
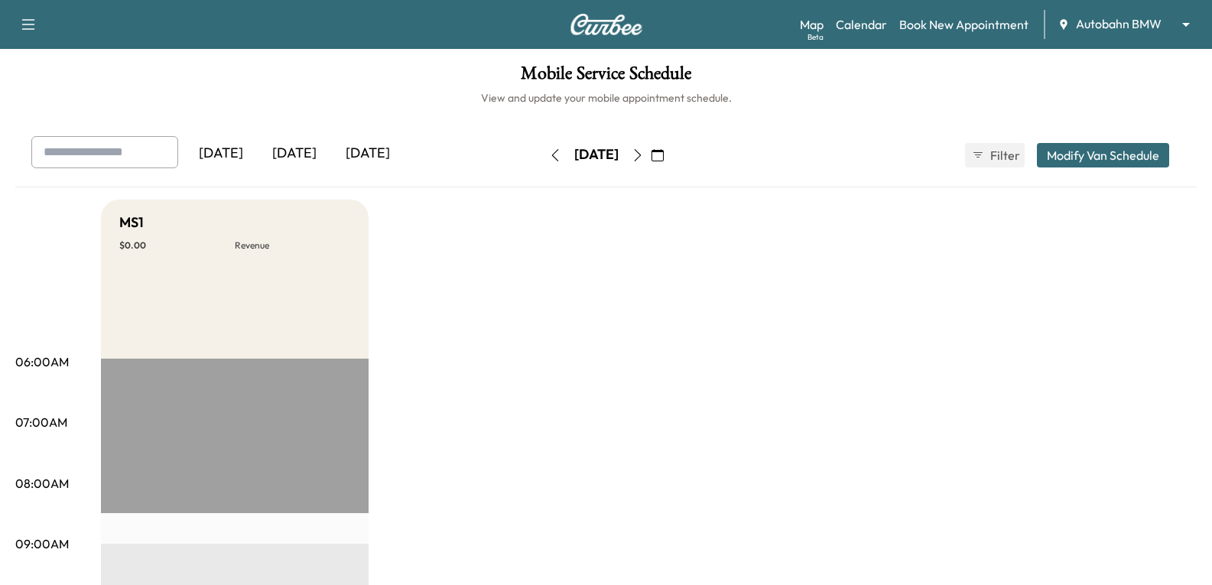
click at [670, 152] on button "button" at bounding box center [657, 155] width 26 height 24
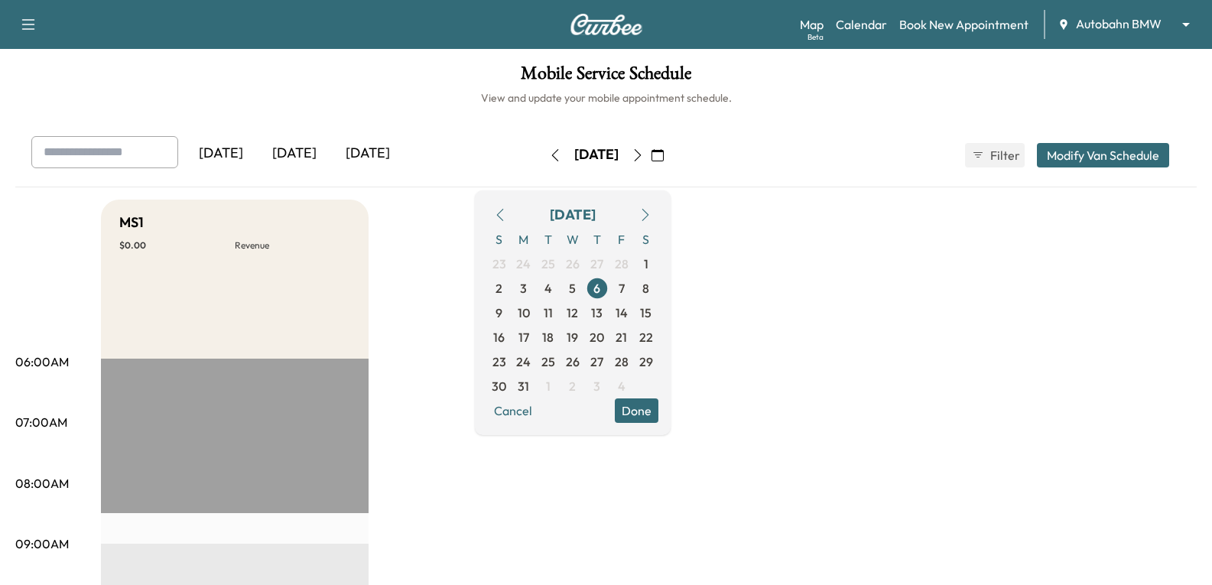
click at [651, 213] on icon "button" at bounding box center [645, 215] width 12 height 12
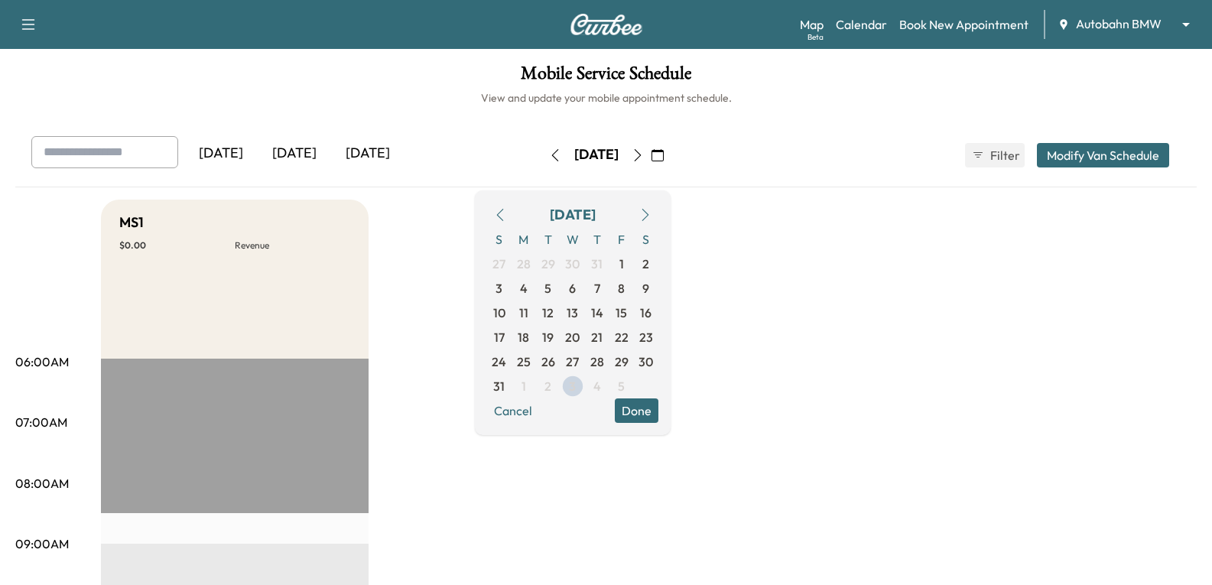
click at [651, 213] on icon "button" at bounding box center [645, 215] width 12 height 12
click at [601, 264] on span "4" at bounding box center [597, 264] width 8 height 18
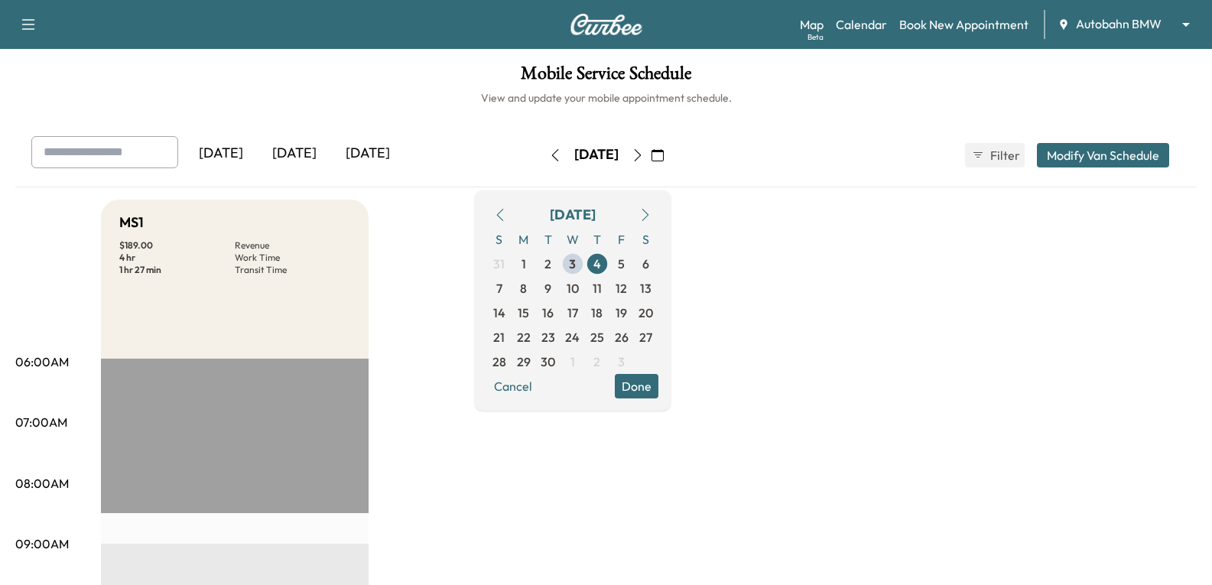
click at [658, 388] on button "Done" at bounding box center [637, 386] width 44 height 24
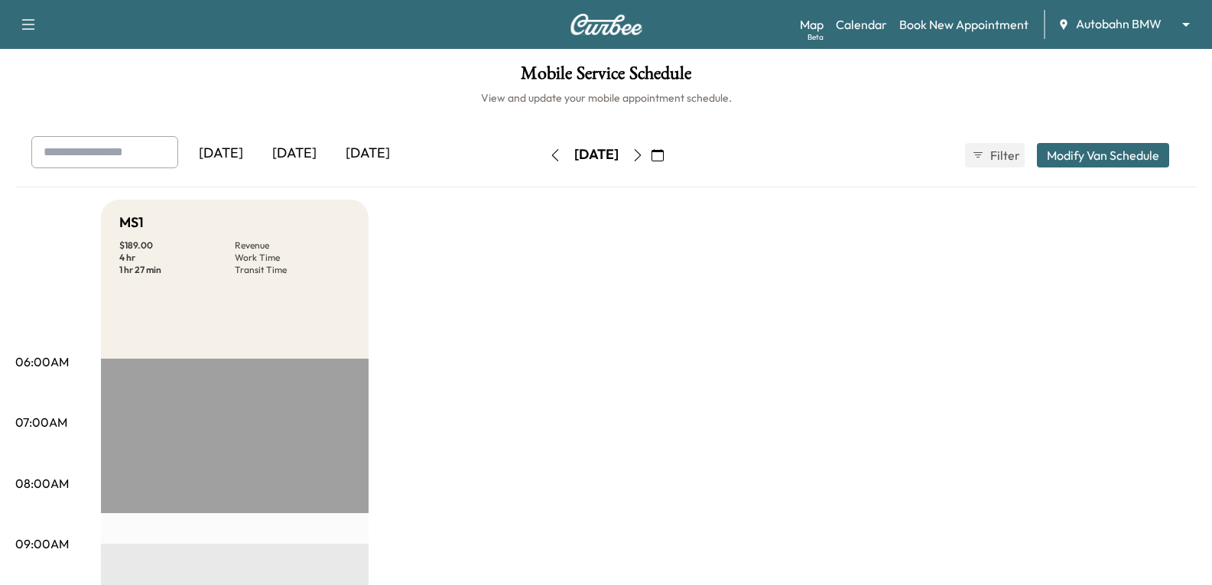
click at [644, 159] on icon "button" at bounding box center [637, 155] width 12 height 12
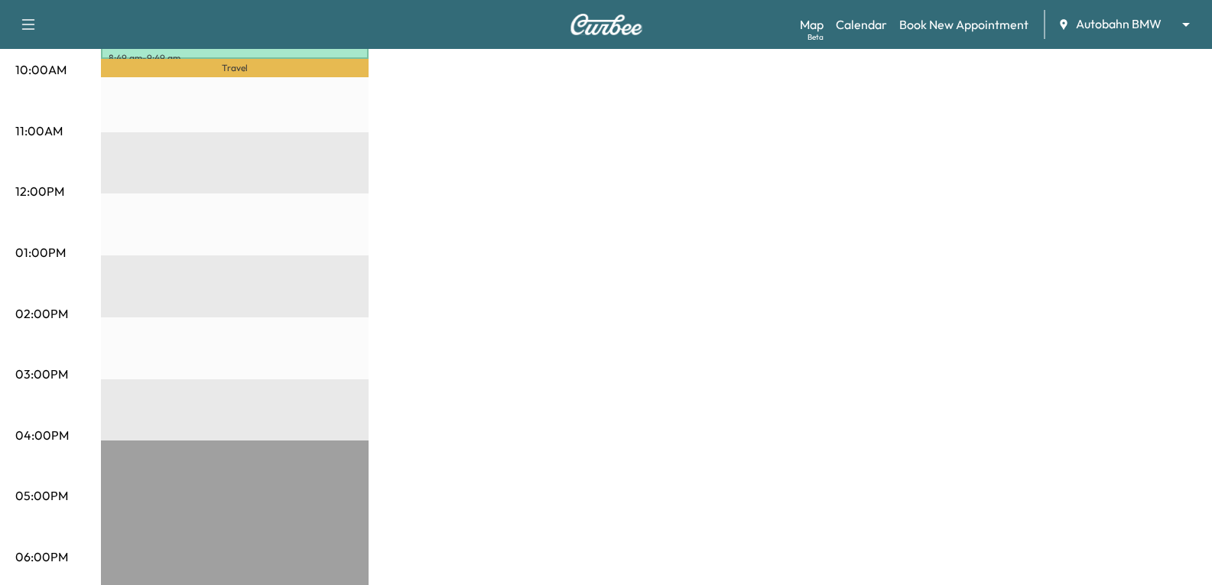
scroll to position [611, 0]
